Goal: Navigation & Orientation: Find specific page/section

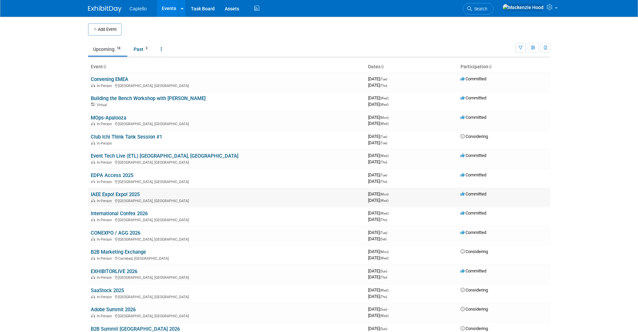
click at [136, 194] on link "IAEE Expo! Expo! 2025" at bounding box center [115, 195] width 49 height 6
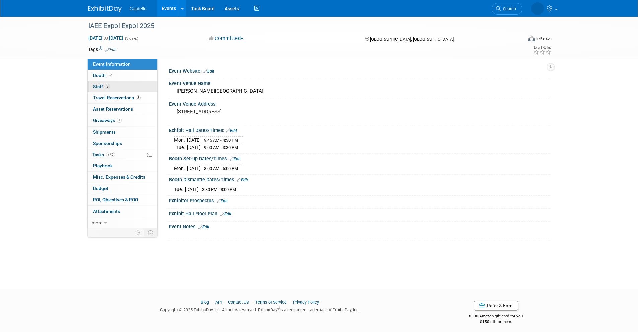
click at [111, 84] on link "2 Staff 2" at bounding box center [123, 86] width 70 height 11
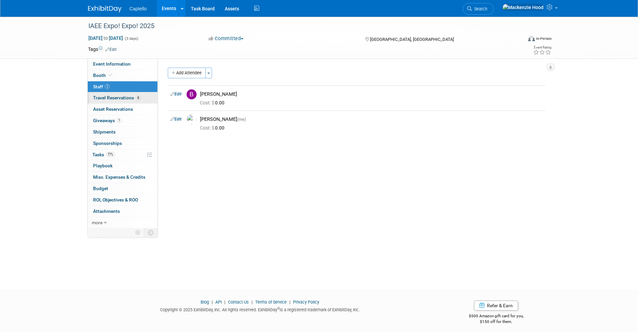
click at [125, 98] on span "Travel Reservations 8" at bounding box center [117, 97] width 48 height 5
